Goal: Information Seeking & Learning: Learn about a topic

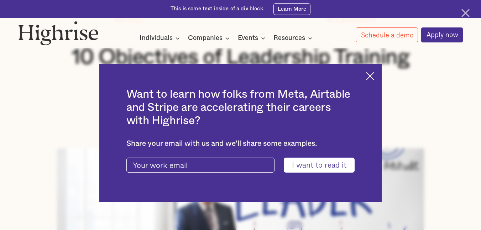
scroll to position [100, 0]
click at [373, 75] on img at bounding box center [370, 76] width 8 height 8
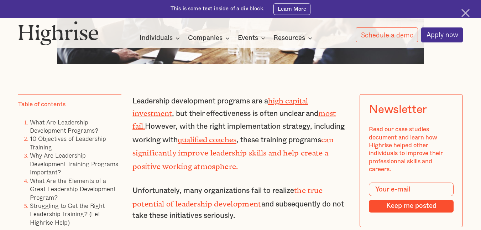
scroll to position [399, 0]
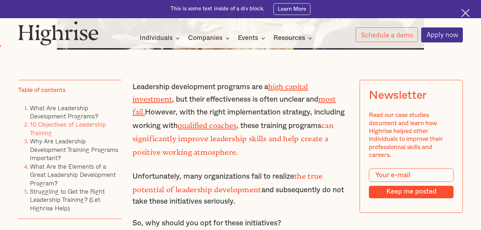
click at [91, 129] on link "10 Objectives of Leadership Training" at bounding box center [68, 128] width 76 height 18
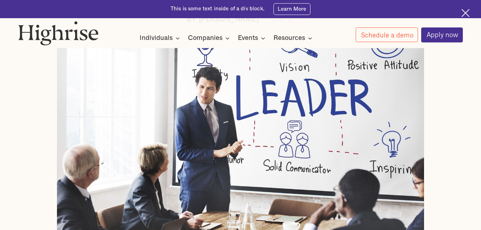
scroll to position [202, 0]
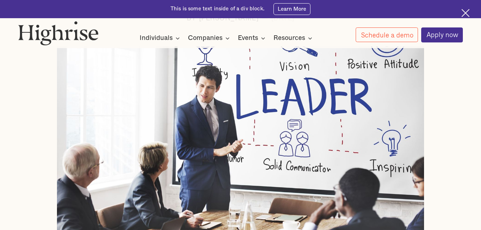
click at [233, 177] on img at bounding box center [240, 146] width 367 height 200
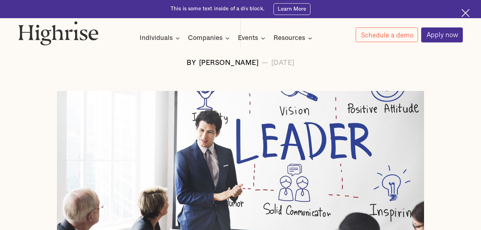
scroll to position [145, 0]
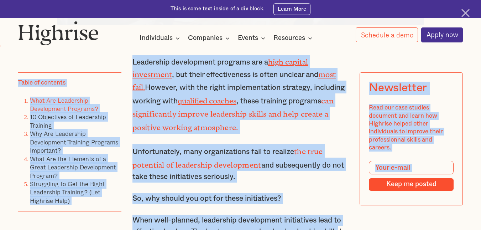
scroll to position [424, 0]
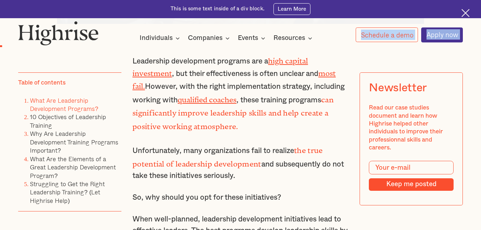
drag, startPoint x: 164, startPoint y: 95, endPoint x: 339, endPoint y: 30, distance: 186.2
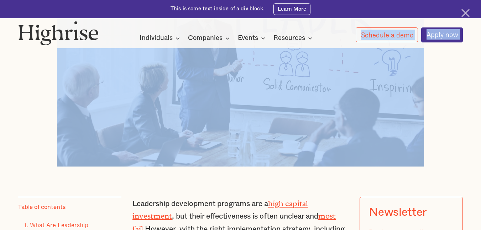
scroll to position [268, 0]
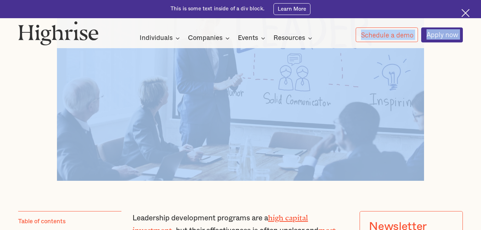
click at [424, 180] on img at bounding box center [240, 80] width 367 height 200
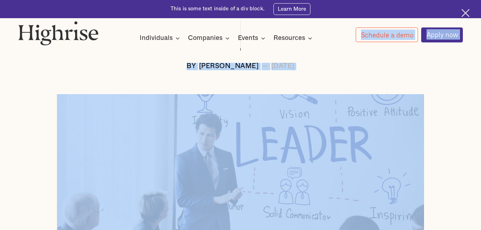
scroll to position [154, 0]
click at [363, 66] on div "BY [PERSON_NAME] — [DATE]" at bounding box center [240, 66] width 445 height 7
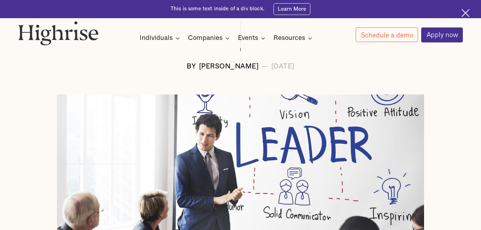
drag, startPoint x: 73, startPoint y: 93, endPoint x: 341, endPoint y: 142, distance: 272.9
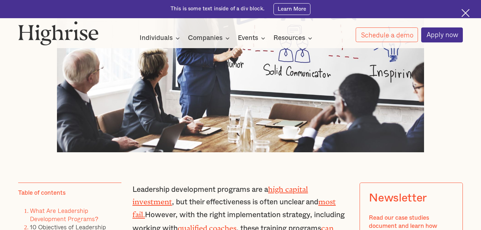
scroll to position [310, 0]
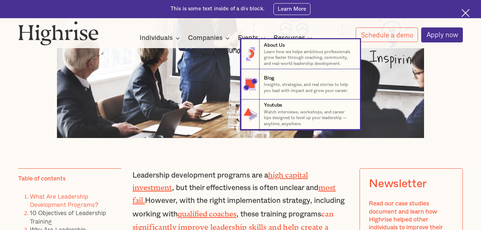
click at [467, 83] on nav "8 About Us Learn how we helps ambitious professionals grow faster through coach…" at bounding box center [240, 84] width 481 height 90
click at [457, 82] on nav "8 About Us Learn how we helps ambitious professionals grow faster through coach…" at bounding box center [240, 84] width 481 height 90
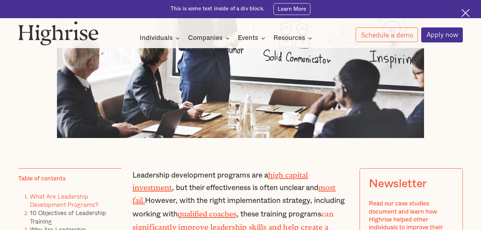
click at [132, 176] on p "Leadership development programs are a high capital investment , but their effec…" at bounding box center [240, 207] width 216 height 78
click at [132, 178] on p "Leadership development programs are a high capital investment , but their effec…" at bounding box center [240, 207] width 216 height 78
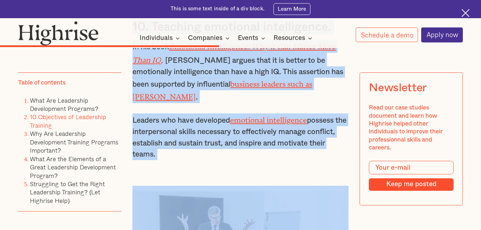
scroll to position [2776, 0]
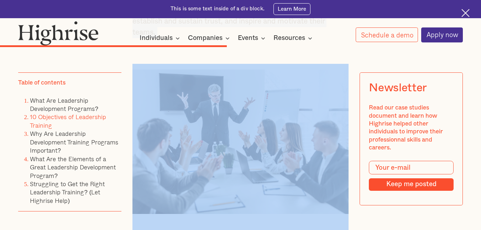
drag, startPoint x: 131, startPoint y: 178, endPoint x: 323, endPoint y: 214, distance: 195.2
click at [323, 214] on div "Leadership development programs are a high capital investment , but their effec…" at bounding box center [240, 124] width 216 height 4845
copy div "Leadership development programs are a high capital investment , but their effec…"
